Goal: Information Seeking & Learning: Find specific fact

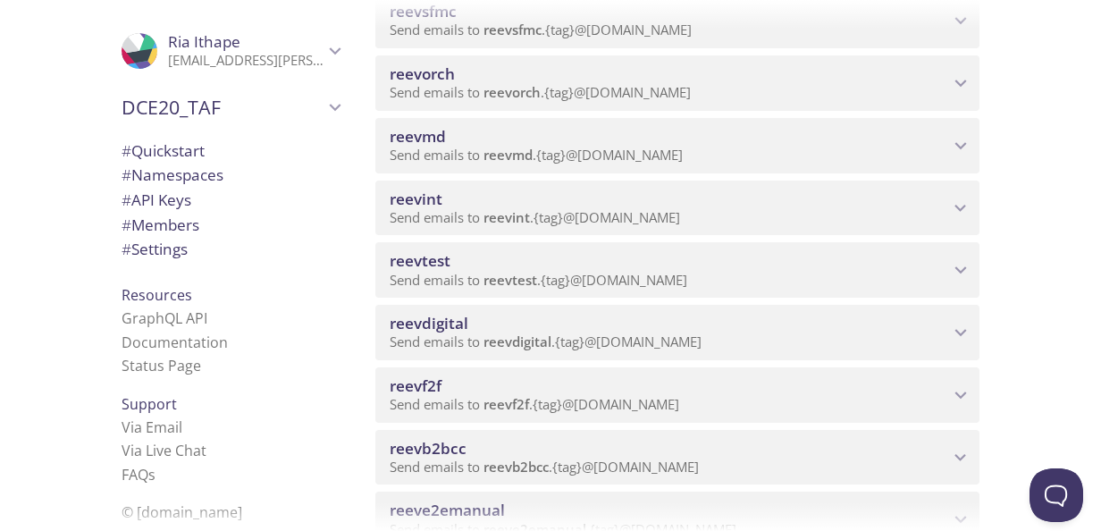
scroll to position [536, 0]
click at [584, 338] on span "Send emails to reevdigital . {tag} @inbox.testmail.app" at bounding box center [546, 340] width 312 height 18
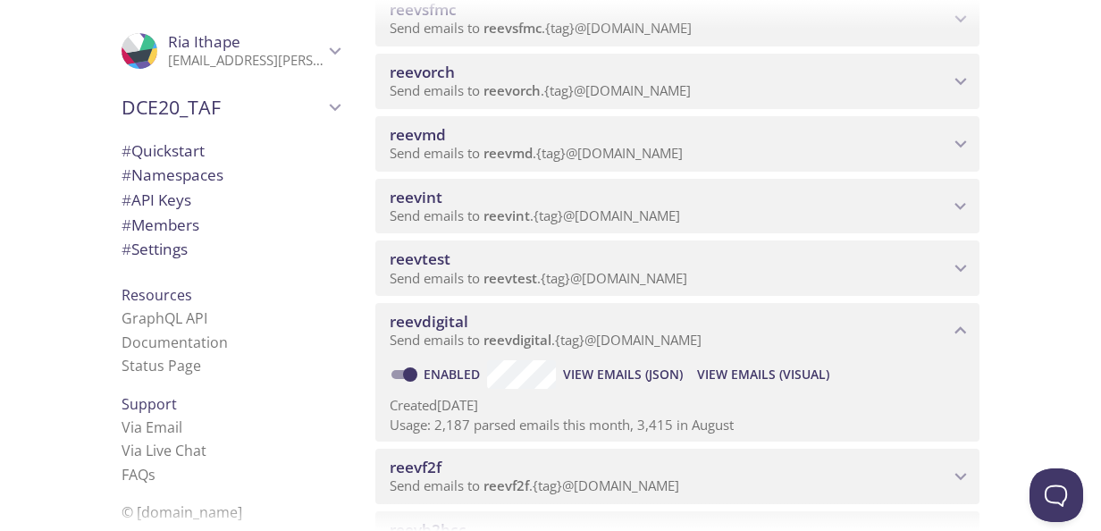
click at [725, 374] on span "View Emails (Visual)" at bounding box center [763, 374] width 132 height 21
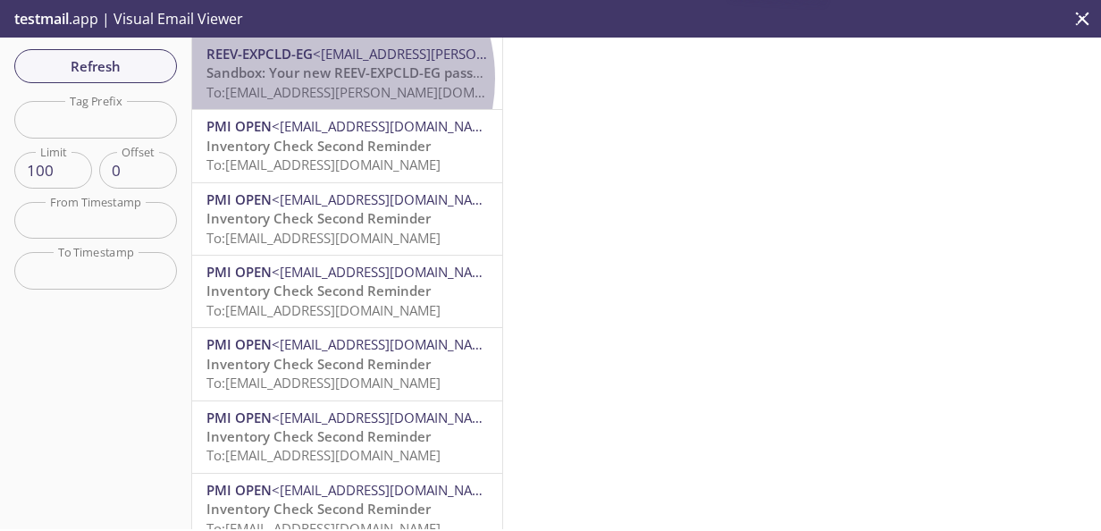
drag, startPoint x: 321, startPoint y: 79, endPoint x: 704, endPoint y: 175, distance: 395.3
click at [322, 79] on span "Sandbox: Your new REEV-EXPCLD-EG password" at bounding box center [355, 72] width 298 height 18
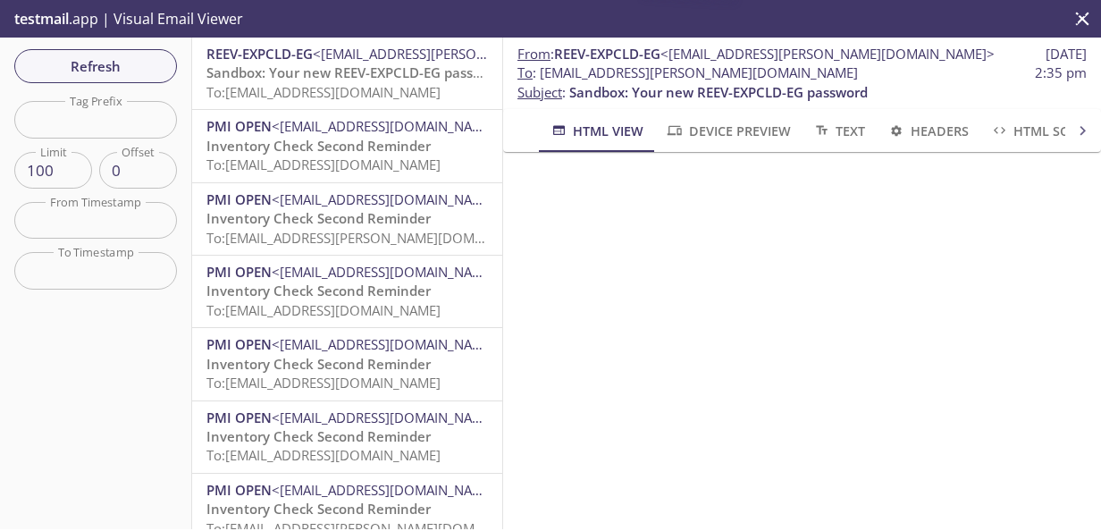
click at [318, 79] on span "Sandbox: Your new REEV-EXPCLD-EG password" at bounding box center [355, 72] width 298 height 18
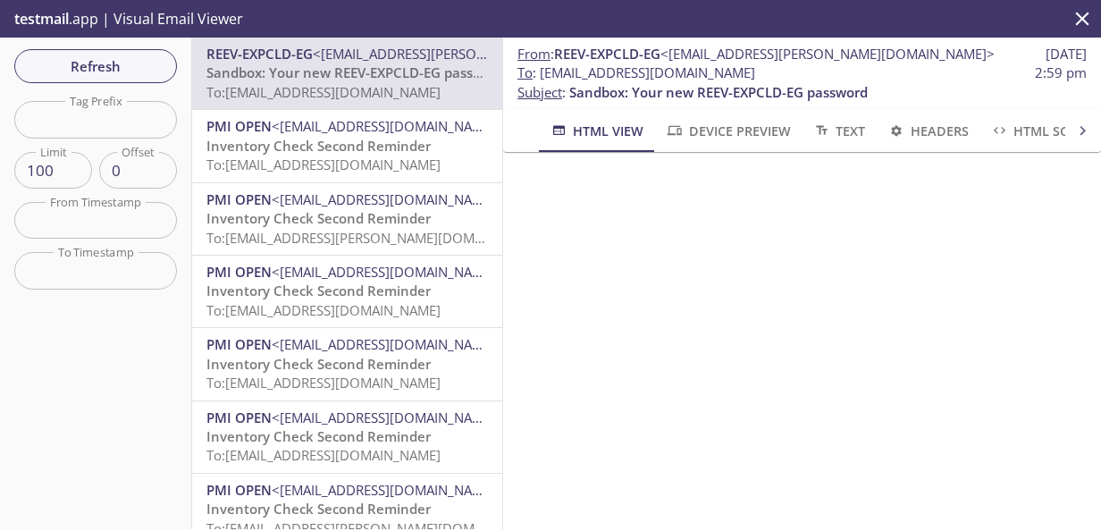
click at [310, 81] on span "Sandbox: Your new REEV-EXPCLD-EG password" at bounding box center [355, 72] width 298 height 18
click at [74, 65] on span "Refresh" at bounding box center [96, 66] width 134 height 23
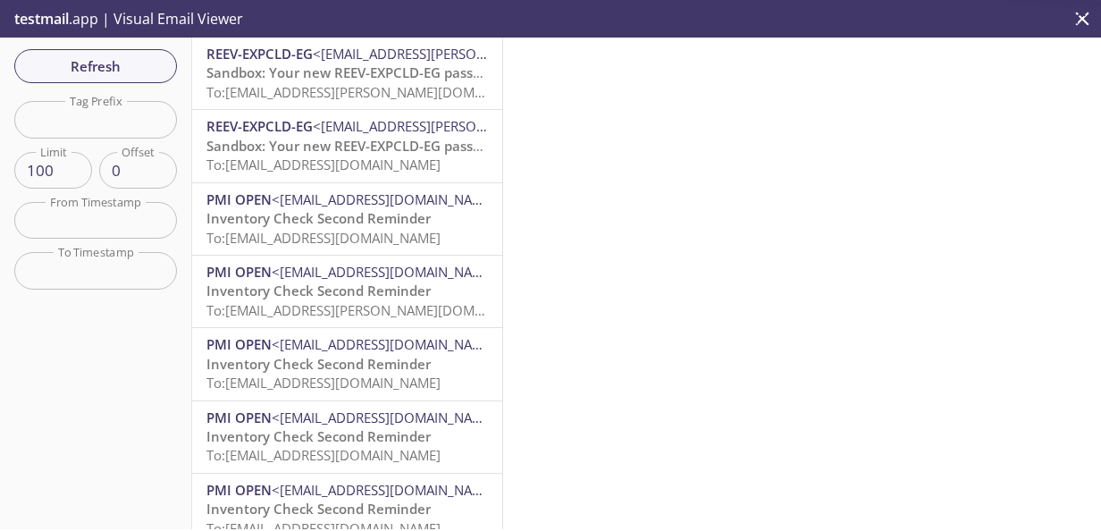
click at [349, 79] on span "Sandbox: Your new REEV-EXPCLD-EG password" at bounding box center [355, 72] width 298 height 18
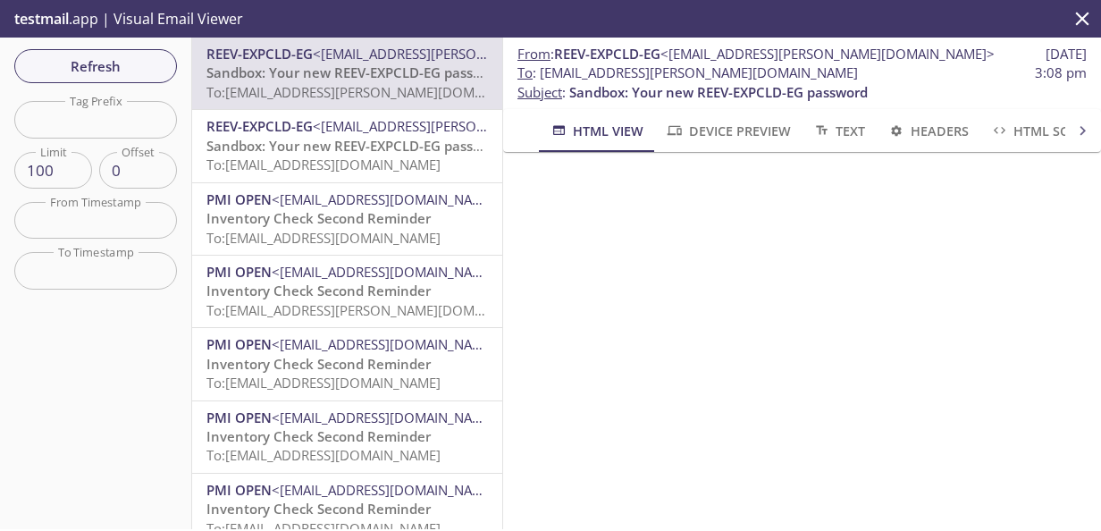
scroll to position [0, 11]
click at [319, 142] on span "Sandbox: Your new REEV-EXPCLD-EG password" at bounding box center [355, 146] width 298 height 18
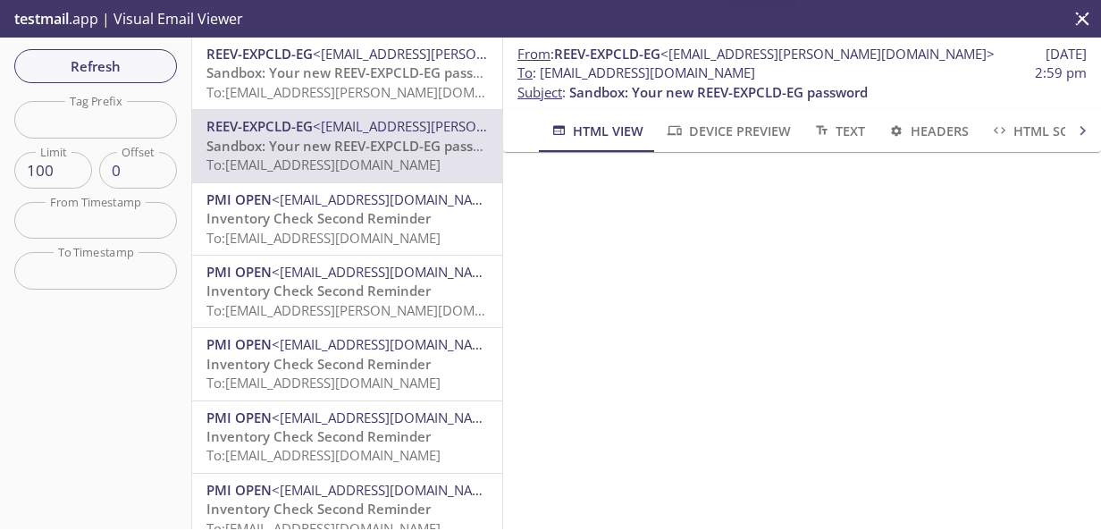
drag, startPoint x: 778, startPoint y: 73, endPoint x: 526, endPoint y: 72, distance: 252.0
click at [526, 72] on span "To : [EMAIL_ADDRESS][DOMAIN_NAME] 2:59 pm" at bounding box center [801, 72] width 569 height 19
copy span "[EMAIL_ADDRESS][DOMAIN_NAME]"
